Goal: Information Seeking & Learning: Learn about a topic

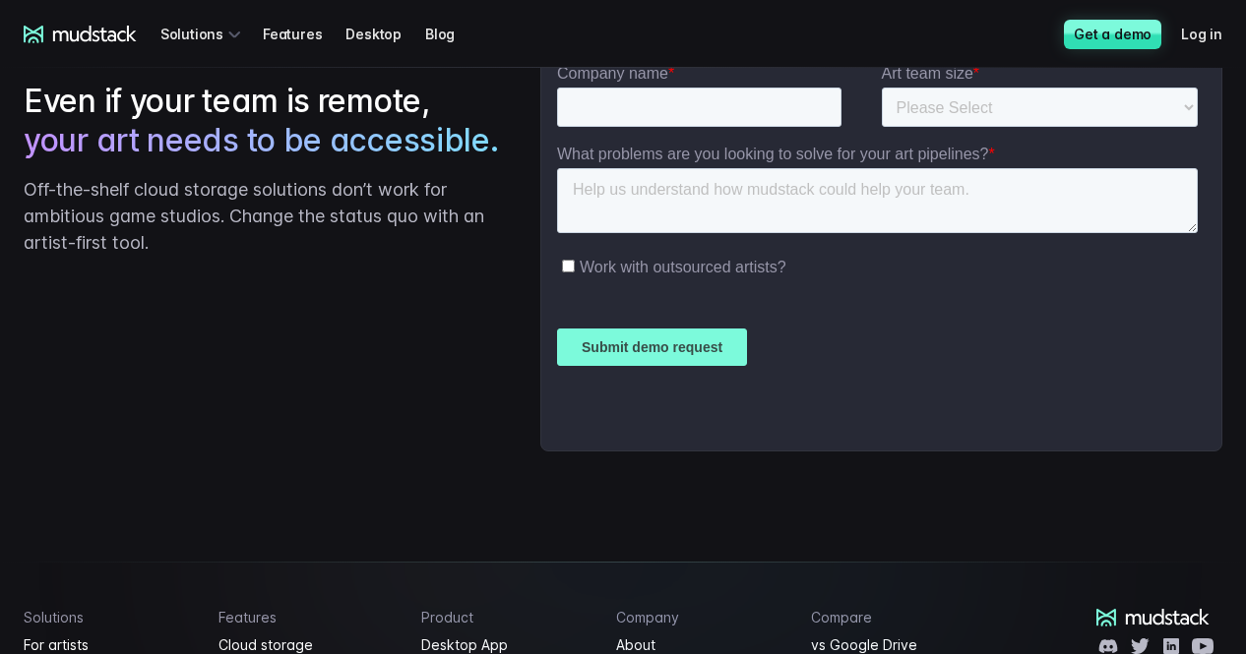
scroll to position [5046, 0]
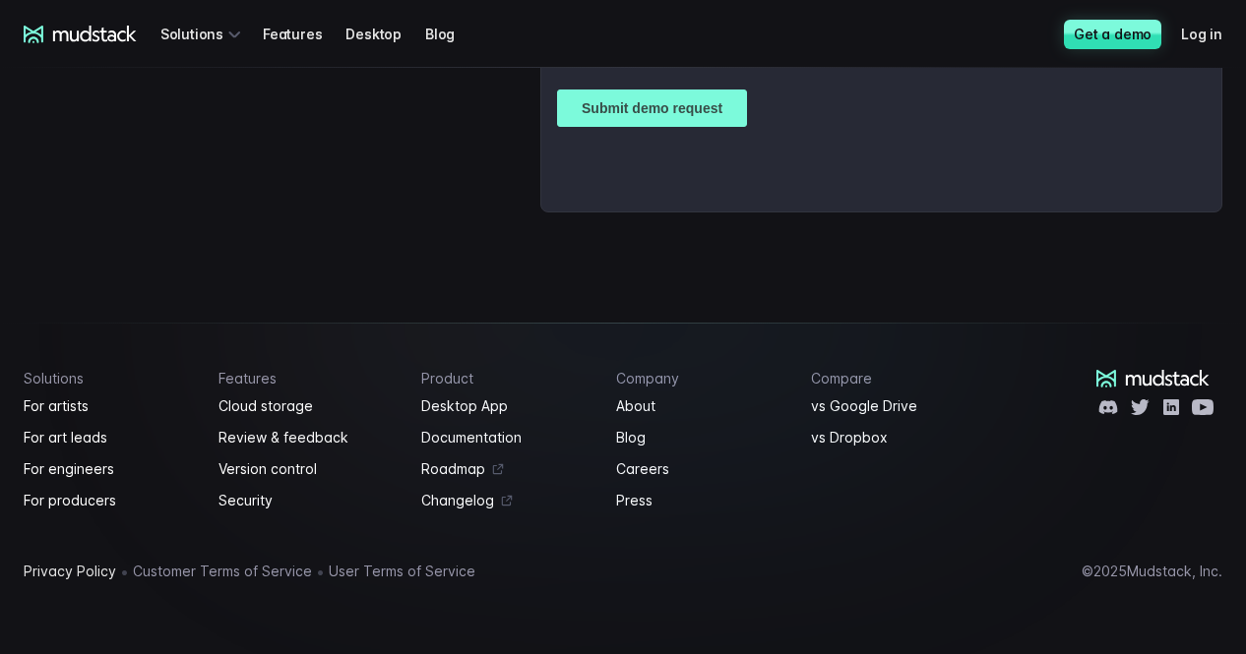
click at [92, 570] on link "Privacy Policy" at bounding box center [70, 572] width 93 height 24
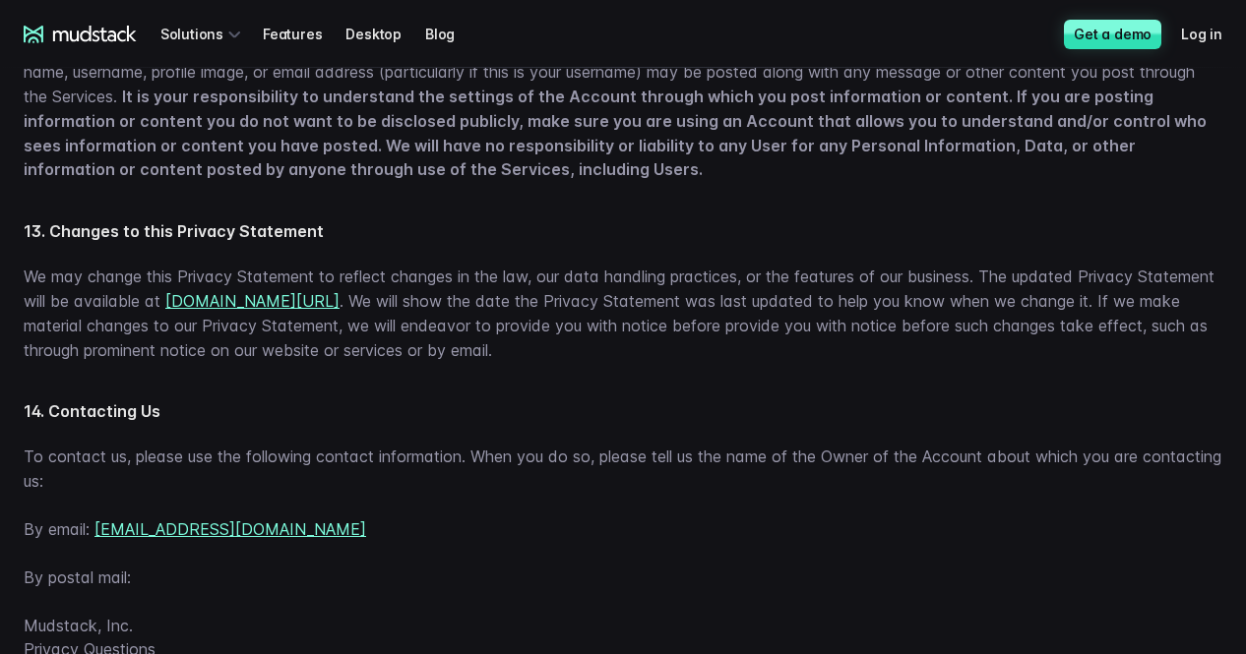
scroll to position [6003, 0]
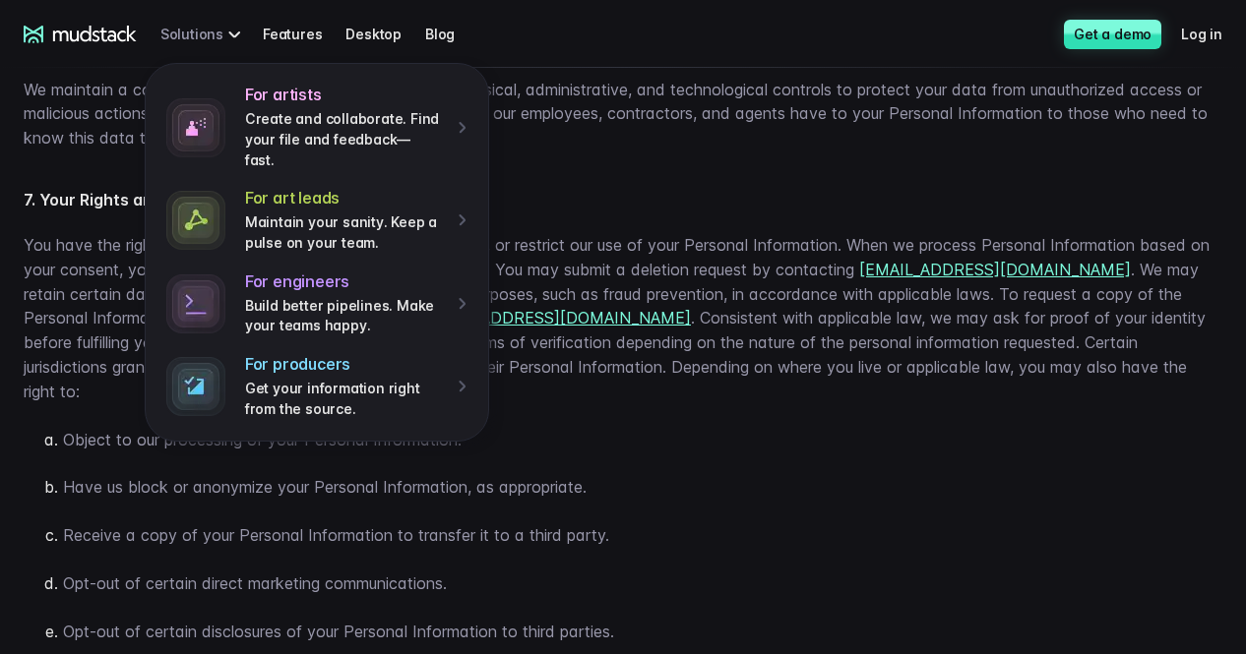
click at [186, 42] on div "For artists Create and collaborate. Find your file and feedback— fast. For art …" at bounding box center [203, 34] width 87 height 36
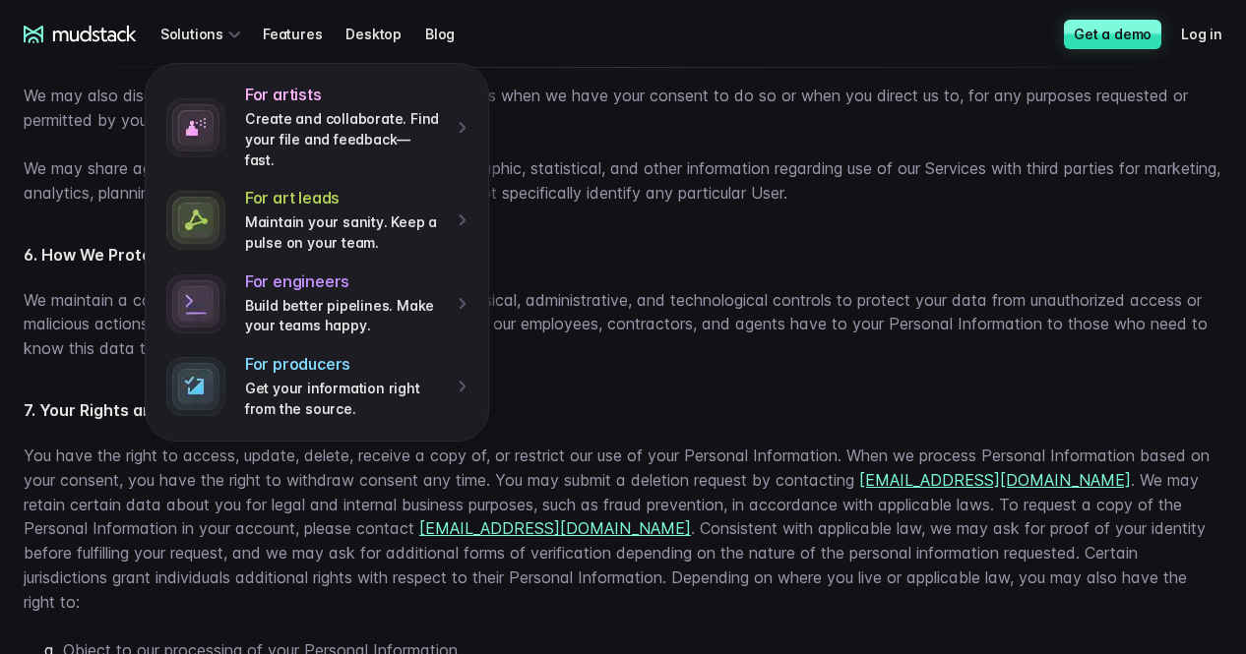
scroll to position [3838, 0]
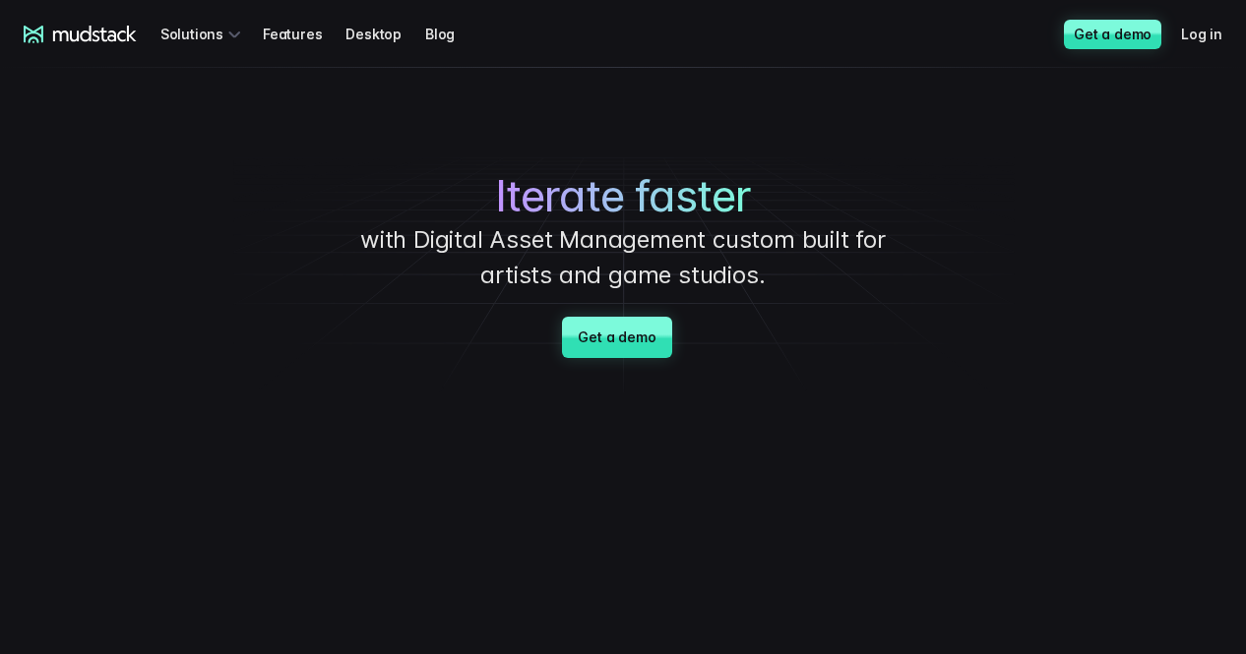
click at [784, 195] on h1 "Iterate faster" at bounding box center [623, 196] width 738 height 52
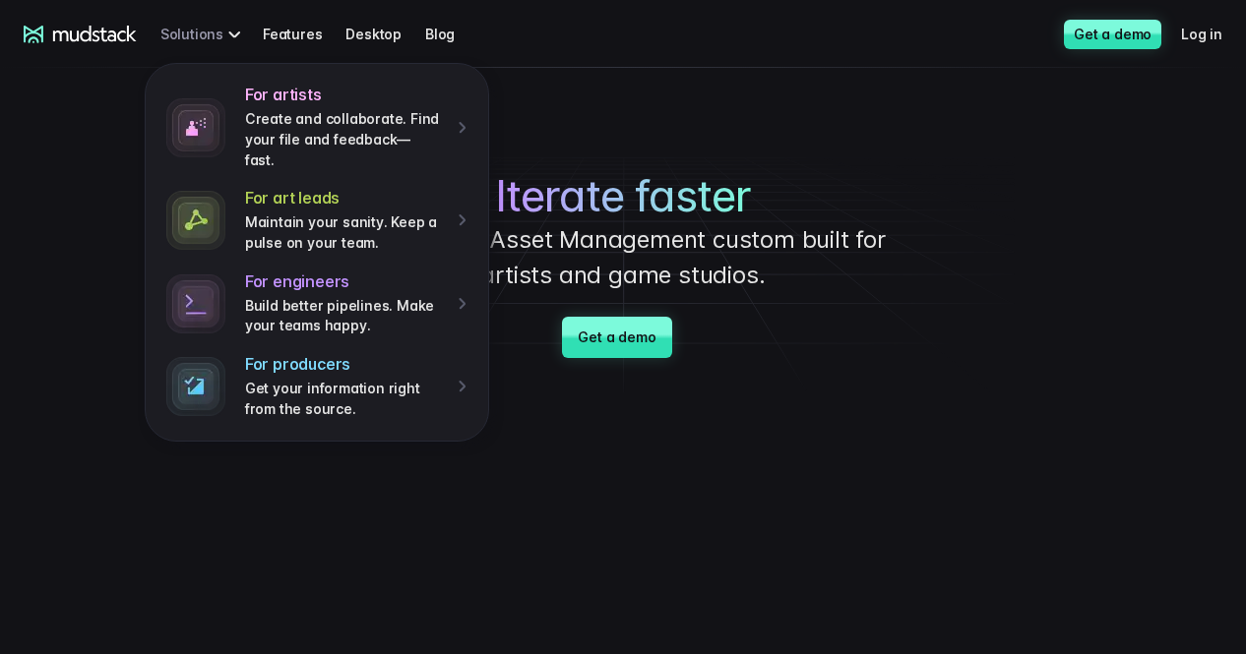
click at [173, 26] on div "For artists Create and collaborate. Find your file and feedback— fast. For art …" at bounding box center [203, 34] width 87 height 36
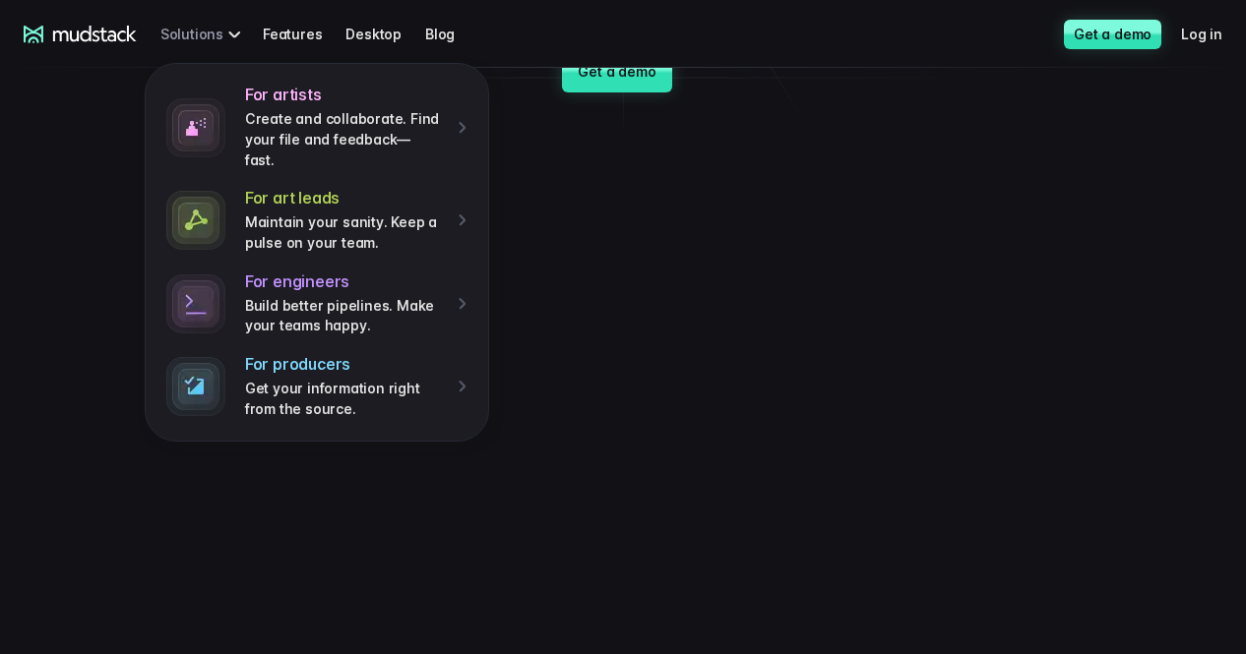
scroll to position [295, 0]
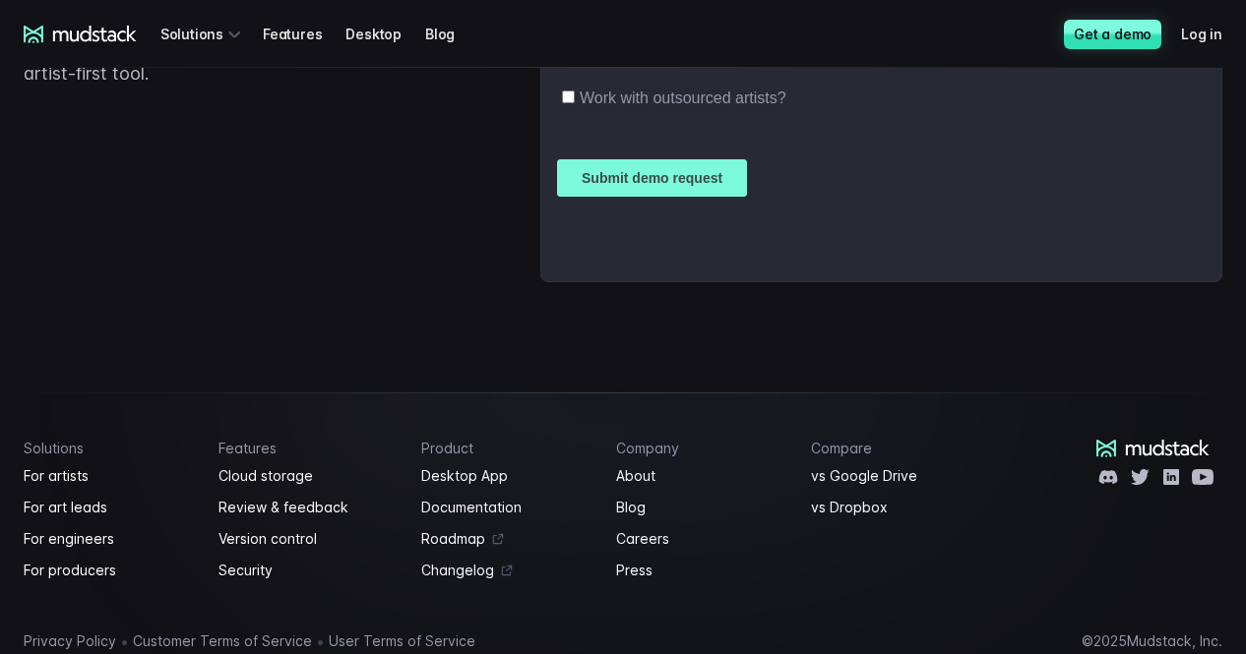
scroll to position [5046, 0]
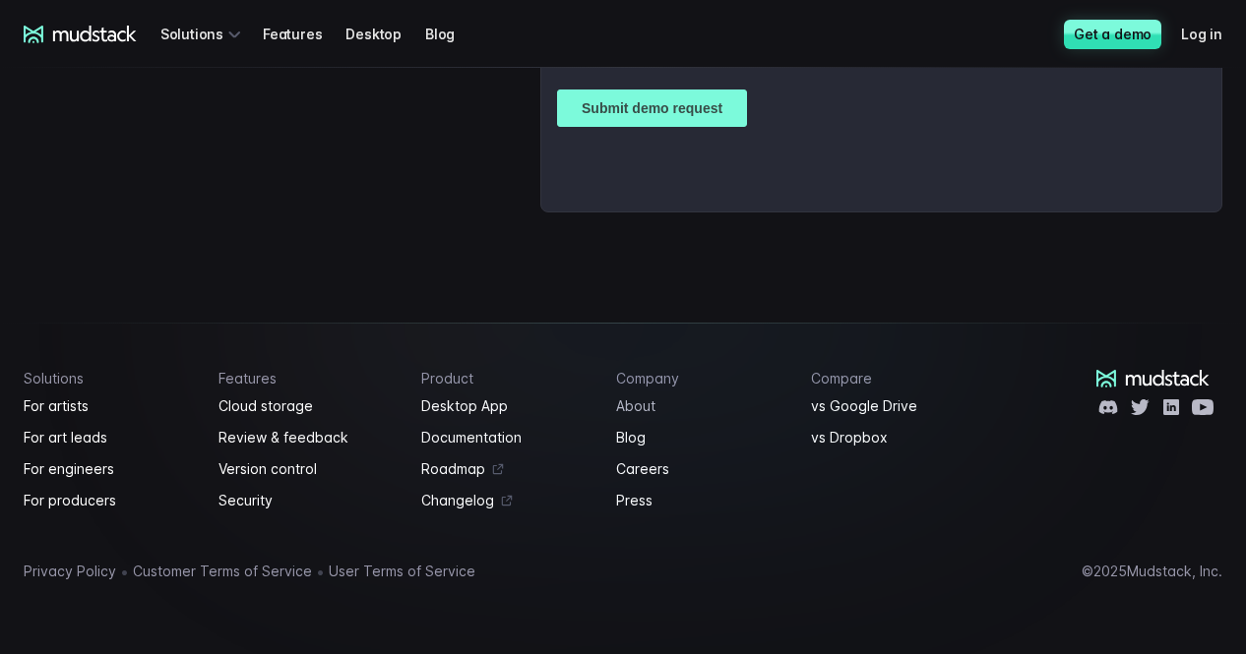
click at [640, 404] on link "About" at bounding box center [701, 407] width 171 height 24
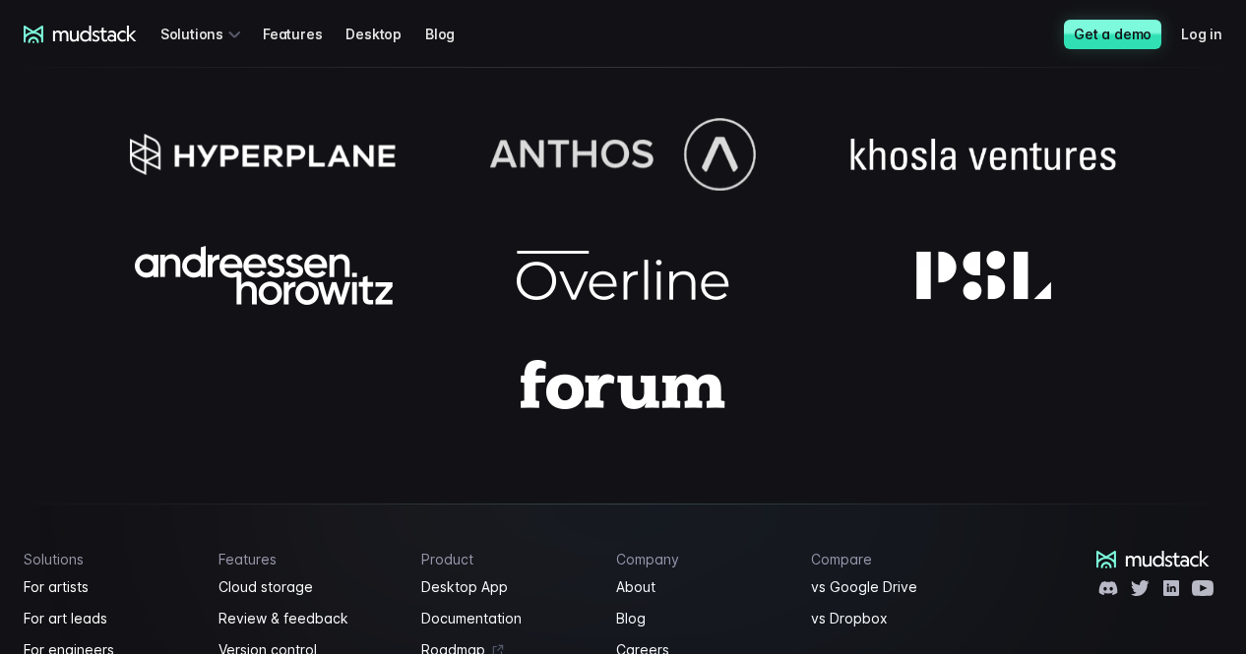
scroll to position [1953, 0]
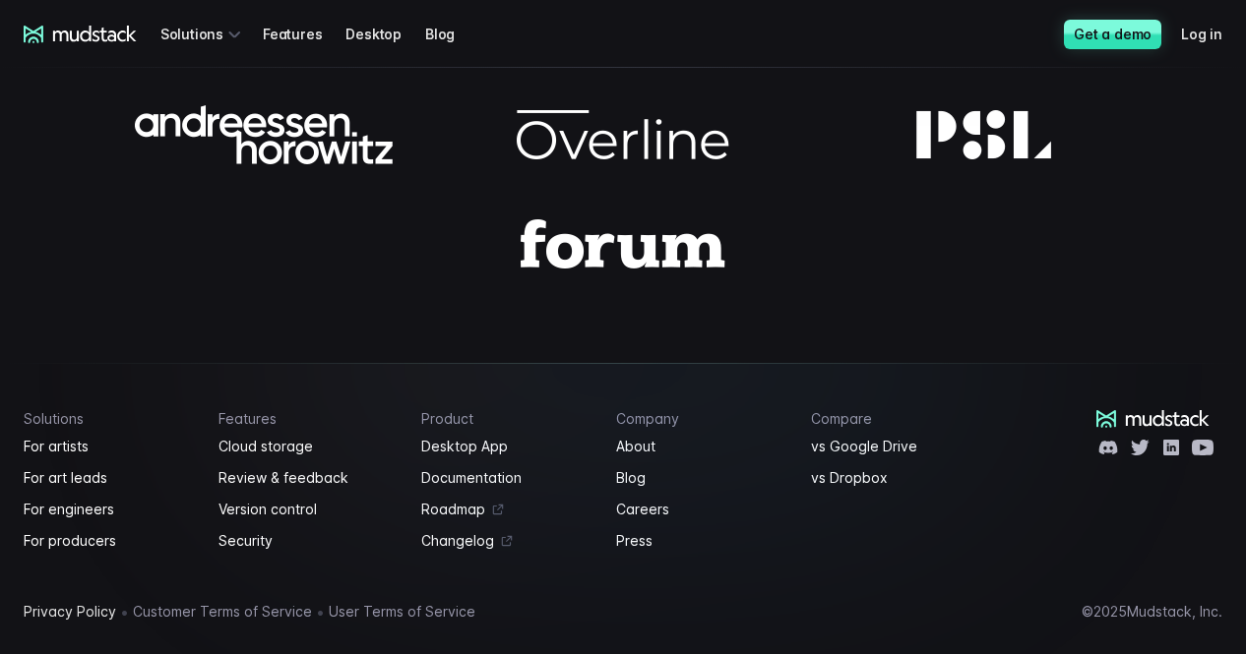
click at [91, 600] on link "Privacy Policy" at bounding box center [70, 612] width 93 height 24
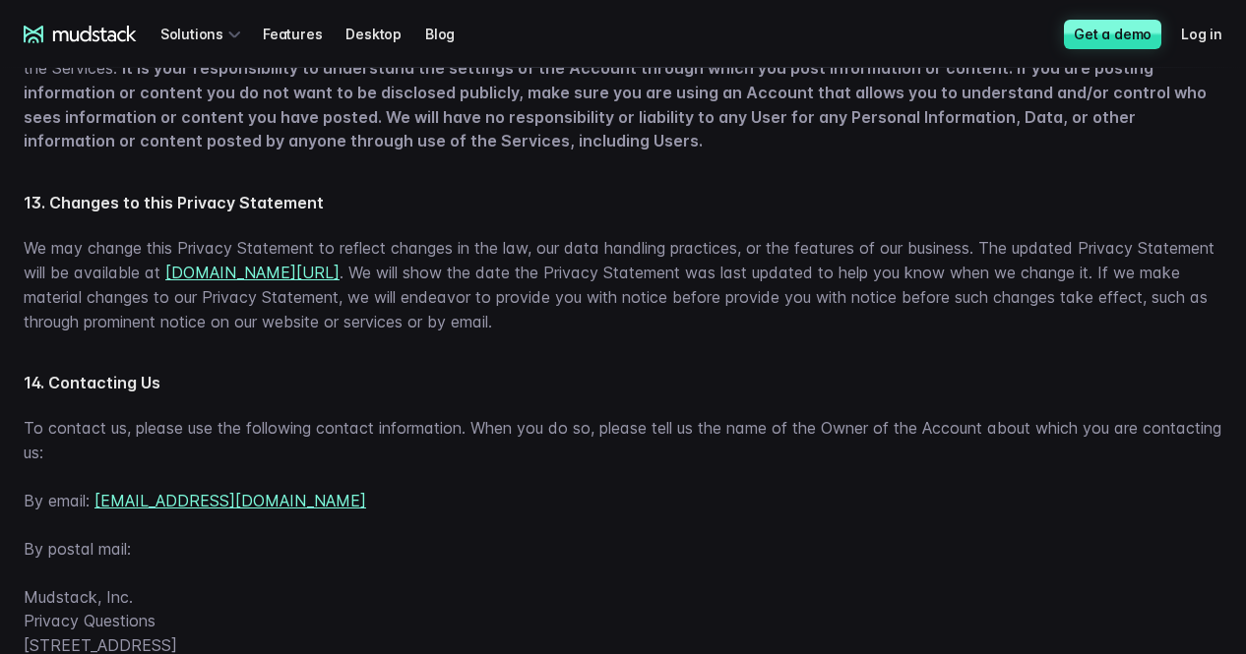
scroll to position [5684, 0]
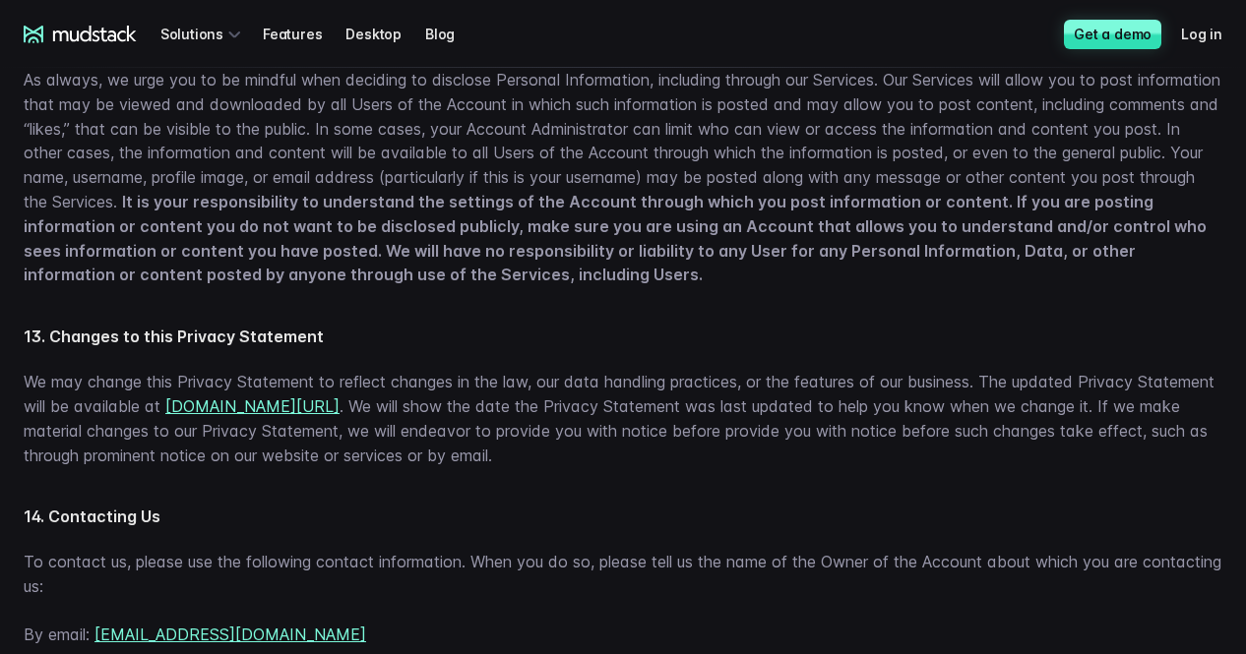
click at [638, 284] on strong "It is your responsibility to understand the settings of the Account through whi…" at bounding box center [615, 238] width 1183 height 93
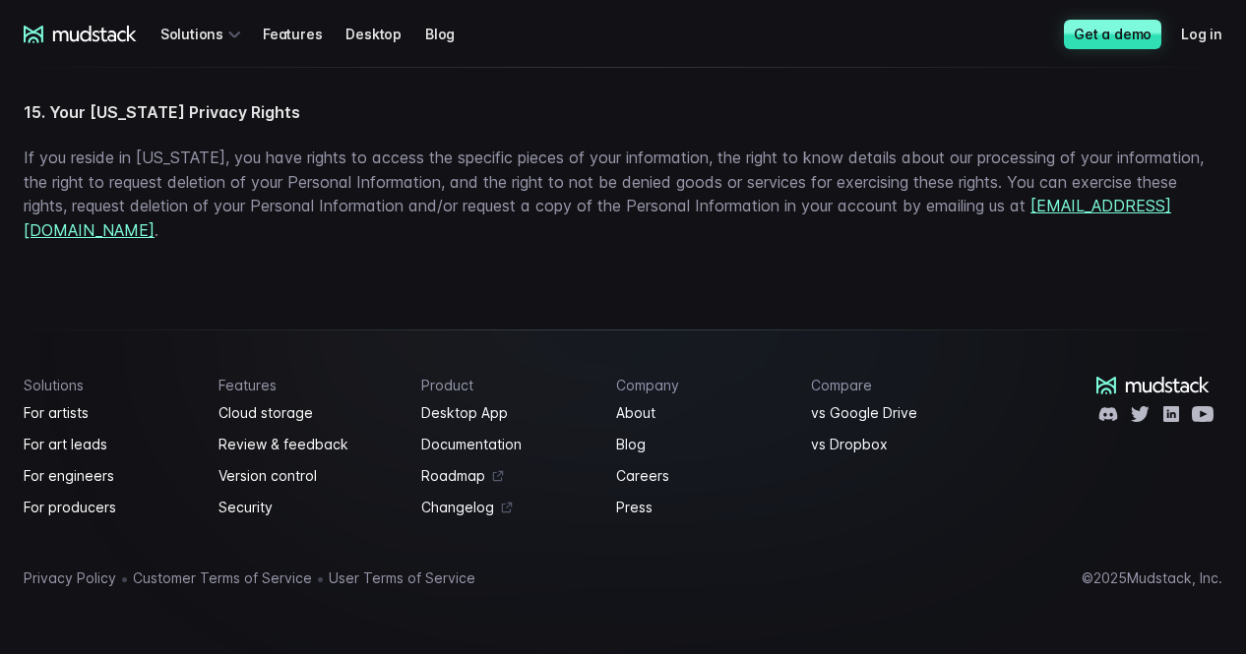
scroll to position [6471, 0]
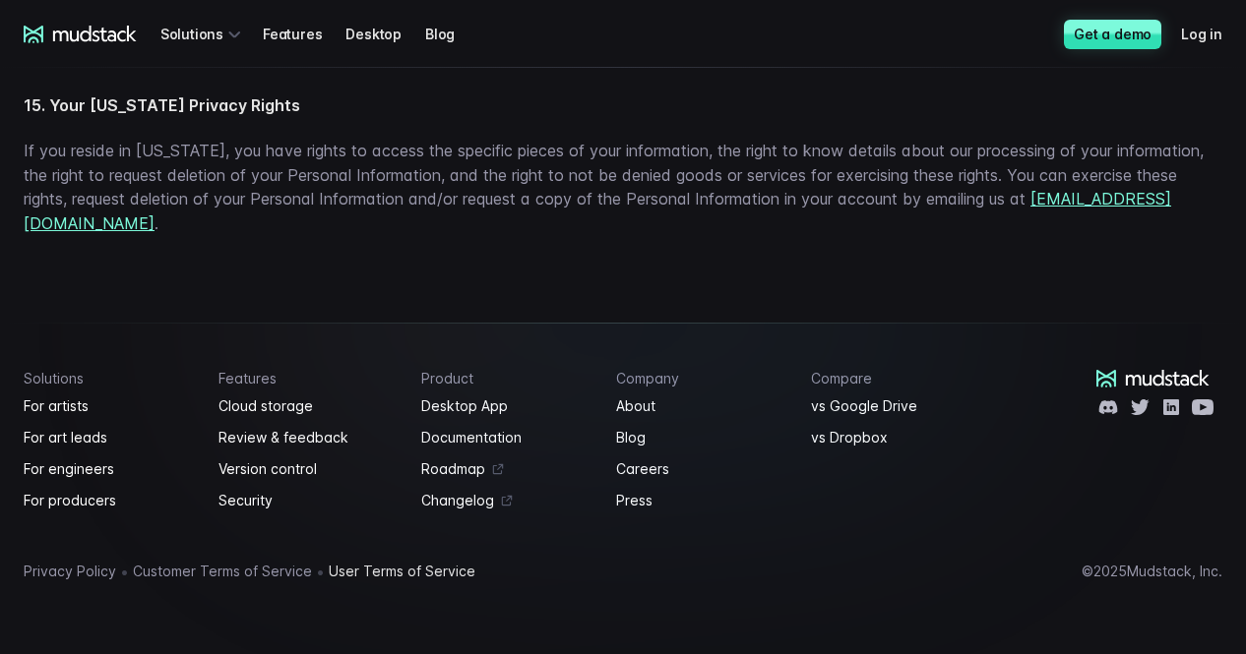
click at [363, 572] on link "User Terms of Service" at bounding box center [402, 572] width 147 height 24
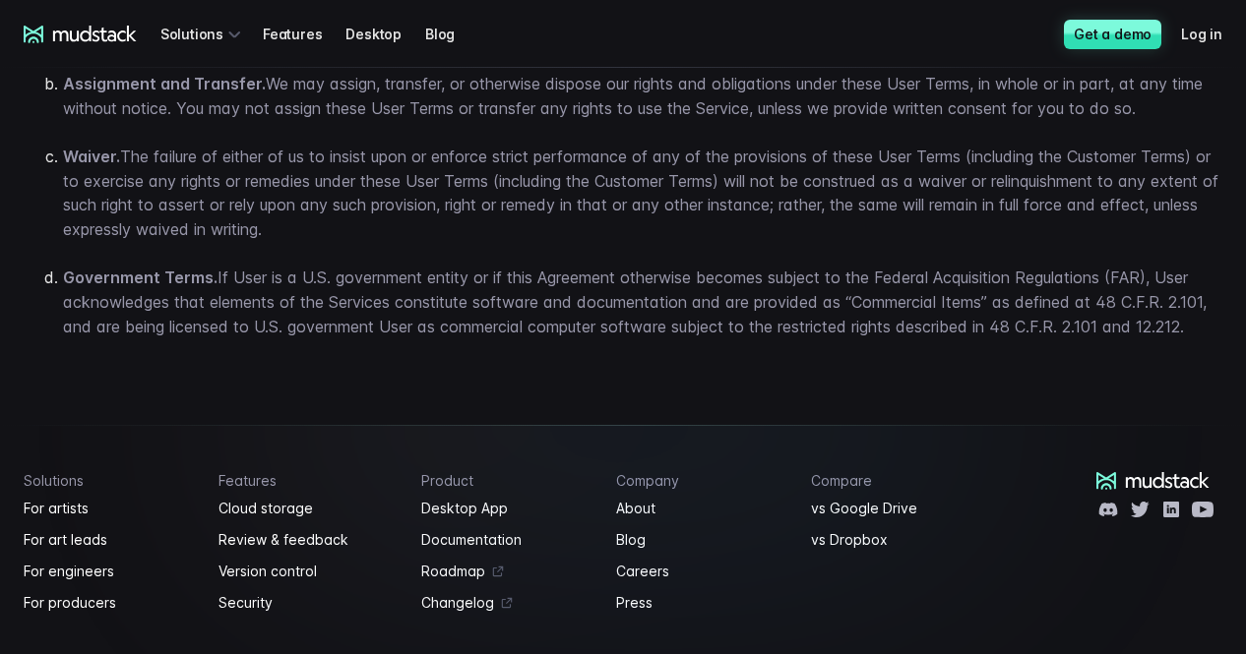
scroll to position [4656, 0]
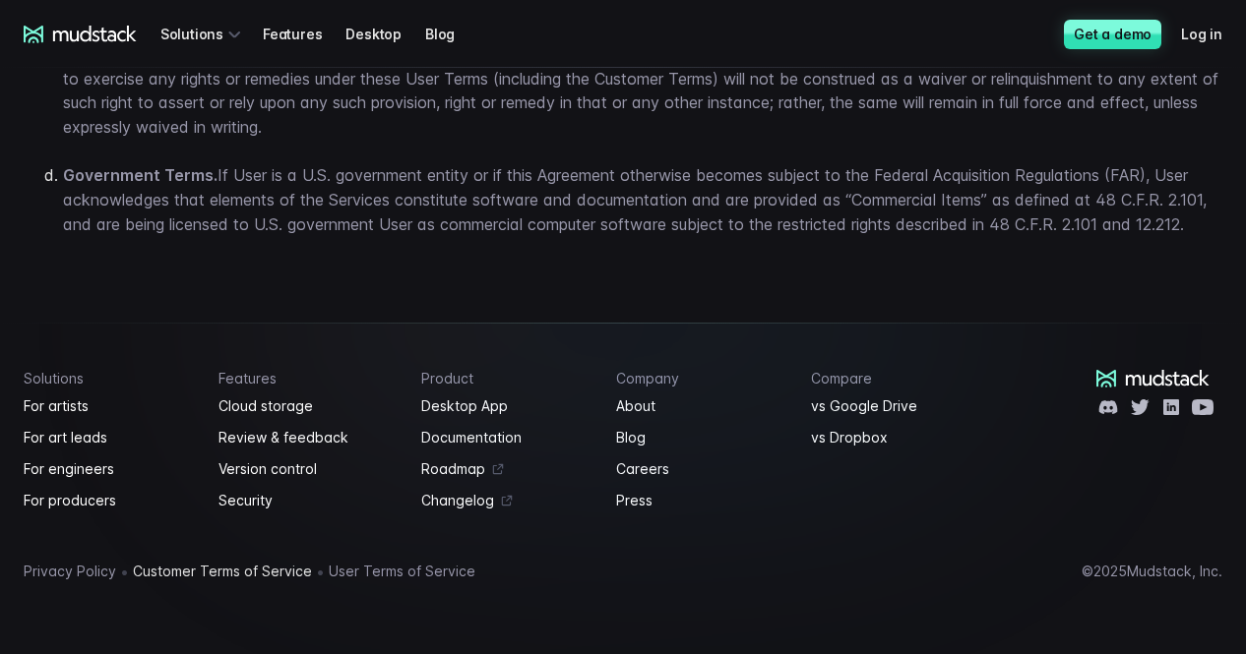
click at [226, 574] on link "Customer Terms of Service" at bounding box center [222, 572] width 179 height 24
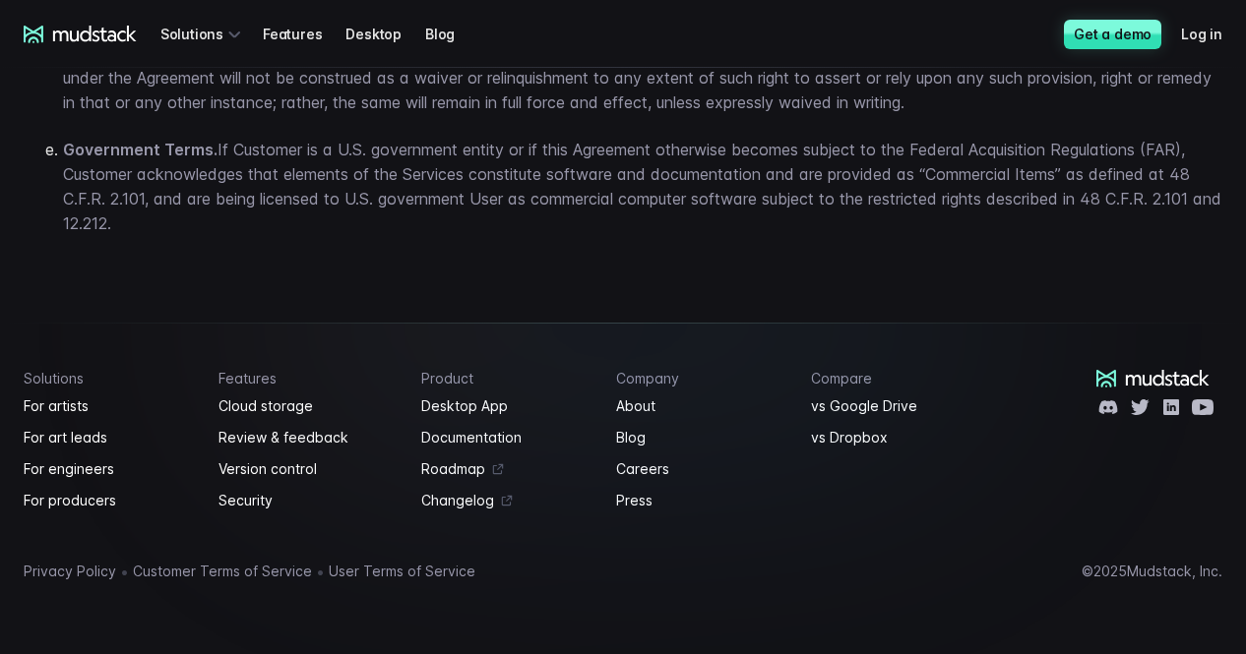
scroll to position [11242, 0]
